Goal: Task Accomplishment & Management: Use online tool/utility

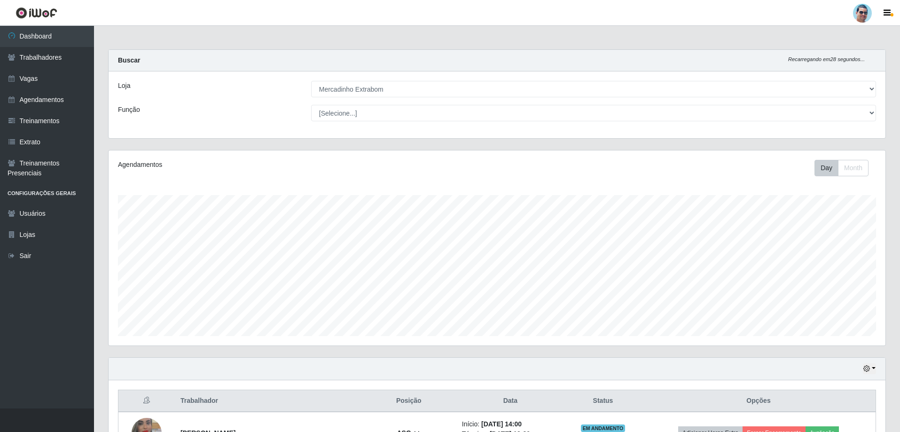
select select "175"
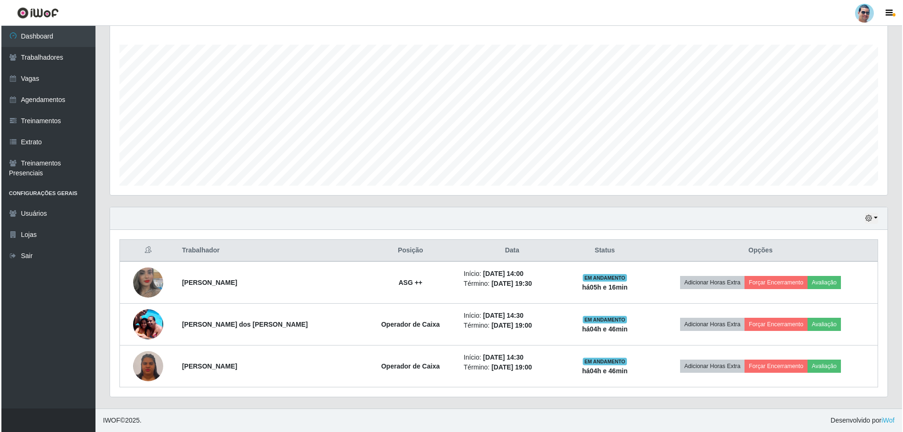
scroll to position [195, 777]
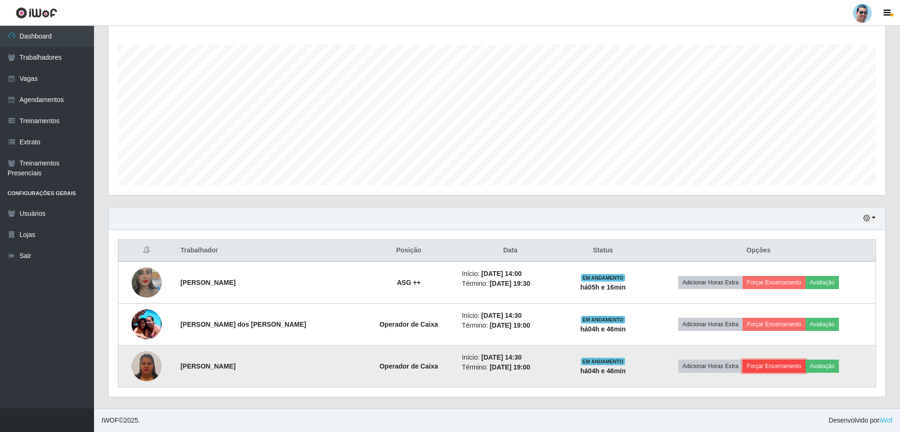
click at [774, 364] on button "Forçar Encerramento" at bounding box center [774, 366] width 63 height 13
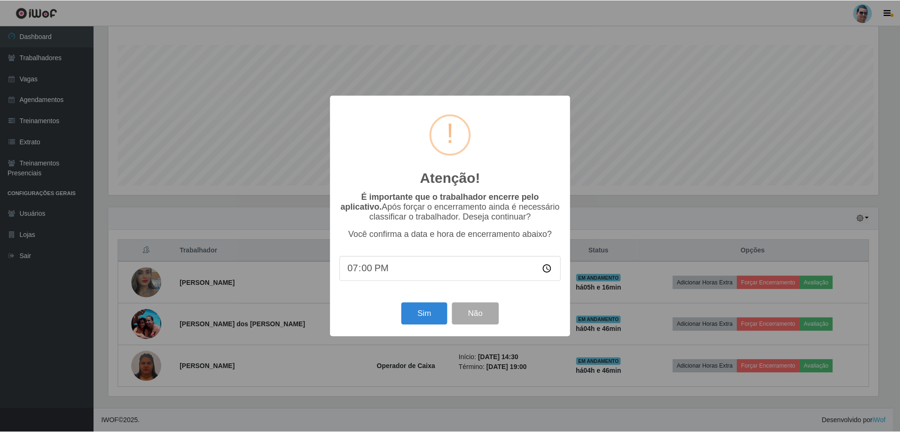
scroll to position [195, 772]
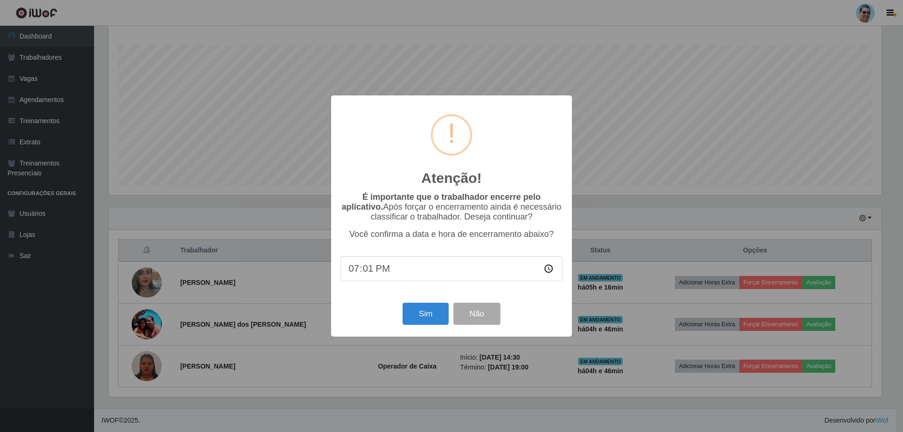
type input "19:13"
click at [432, 307] on button "Sim" at bounding box center [425, 314] width 46 height 22
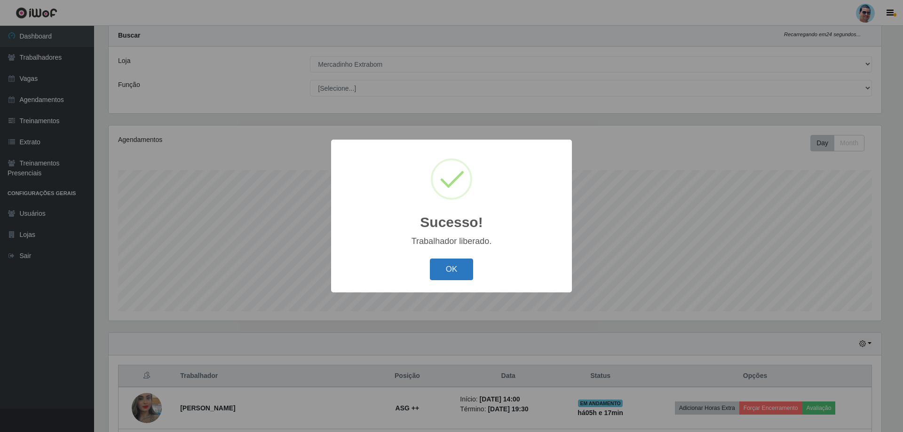
click at [443, 275] on button "OK" at bounding box center [452, 270] width 44 height 22
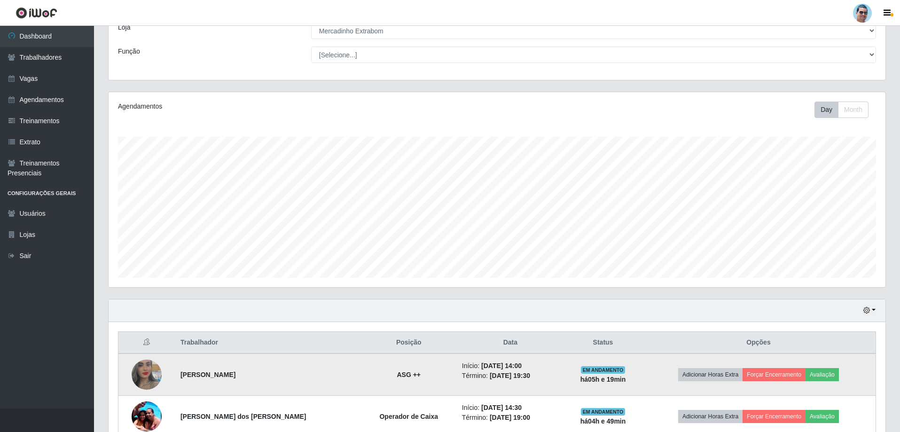
scroll to position [109, 0]
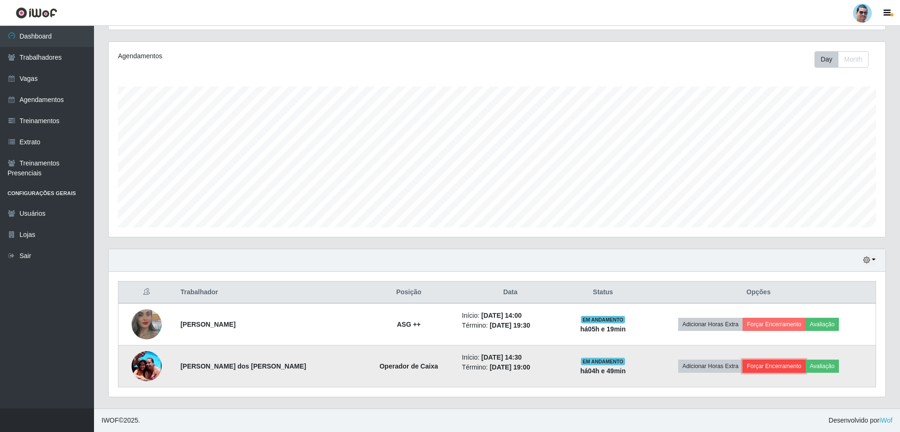
click at [787, 364] on button "Forçar Encerramento" at bounding box center [774, 366] width 63 height 13
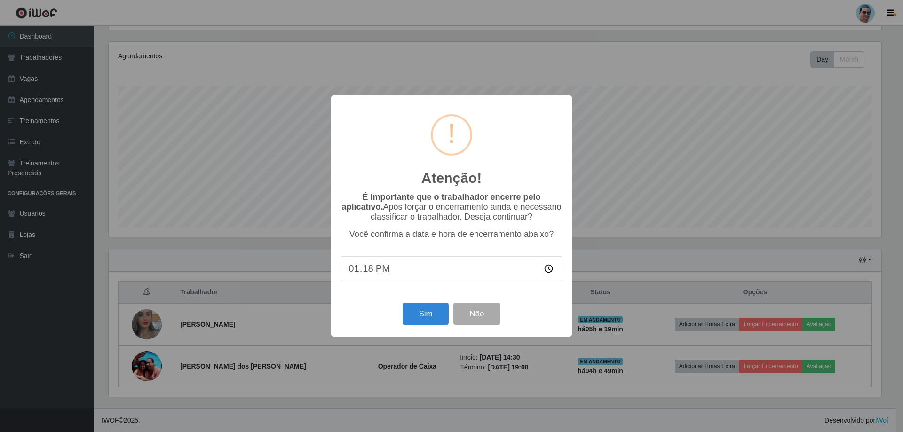
click at [355, 279] on input "13:18" at bounding box center [451, 268] width 222 height 25
click at [358, 275] on input "13:18" at bounding box center [451, 268] width 222 height 25
type input "19:18"
click at [411, 320] on button "Sim" at bounding box center [425, 314] width 46 height 22
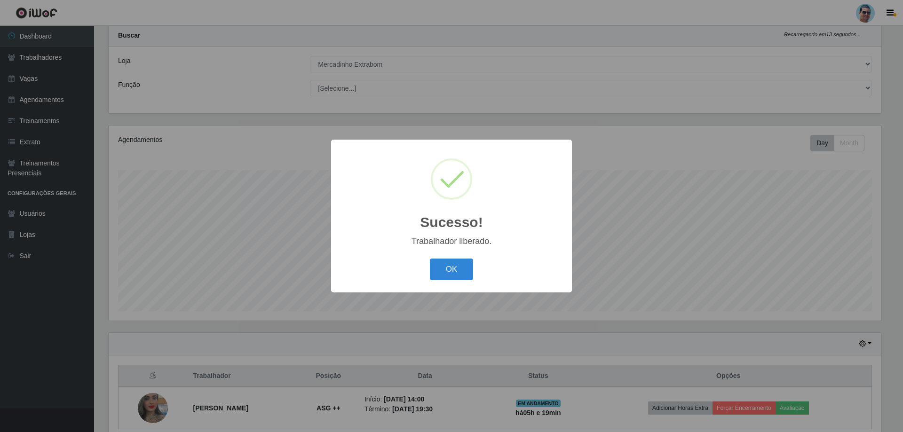
click at [463, 255] on div "Sucesso! × Trabalhador liberado. OK Cancel" at bounding box center [451, 216] width 241 height 152
click at [458, 270] on button "OK" at bounding box center [452, 270] width 44 height 22
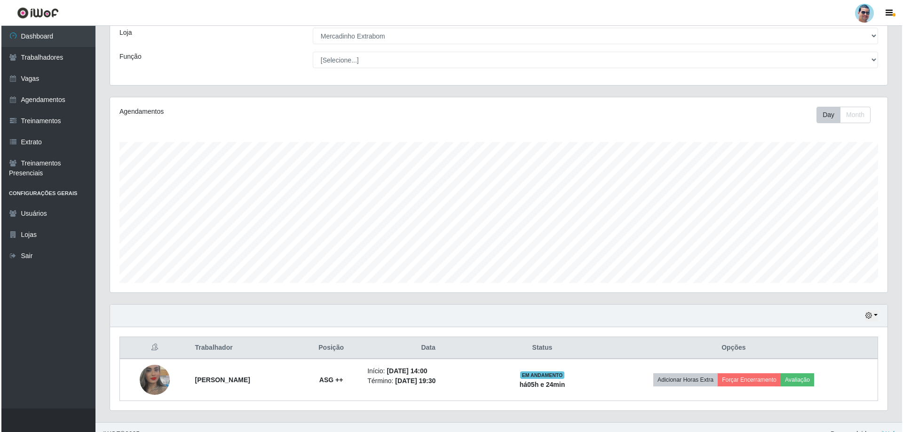
scroll to position [67, 0]
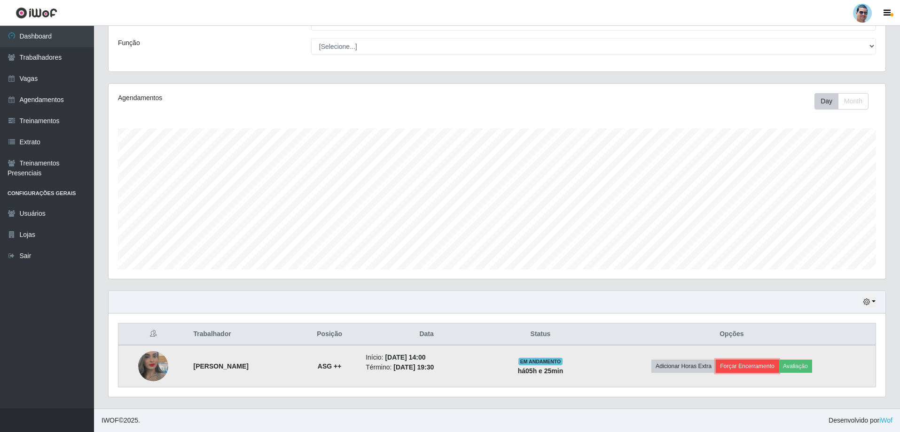
click at [763, 360] on button "Forçar Encerramento" at bounding box center [747, 366] width 63 height 13
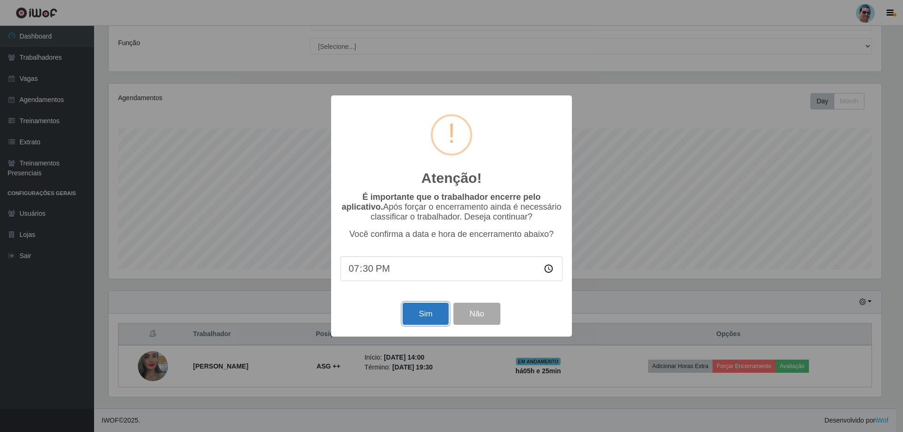
click at [438, 320] on button "Sim" at bounding box center [425, 314] width 46 height 22
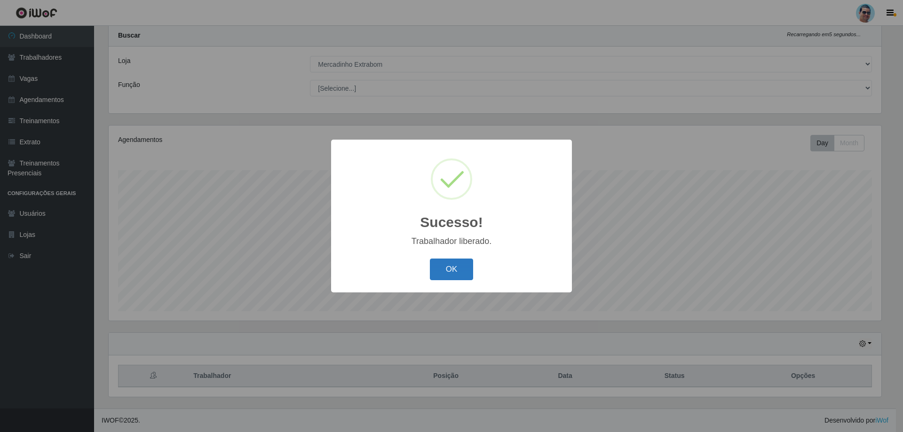
click at [459, 271] on button "OK" at bounding box center [452, 270] width 44 height 22
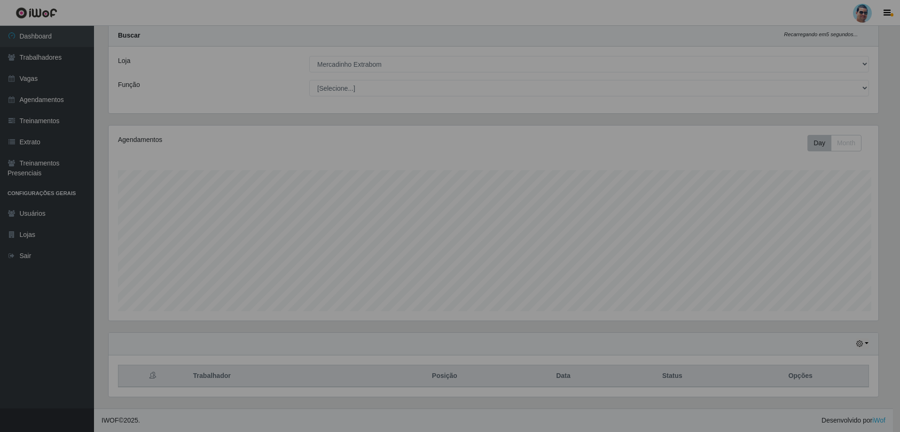
scroll to position [195, 777]
